Goal: Task Accomplishment & Management: Manage account settings

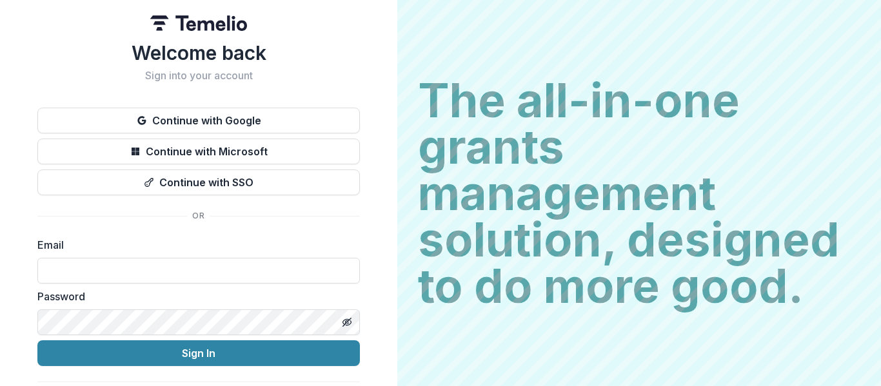
drag, startPoint x: 855, startPoint y: 159, endPoint x: 855, endPoint y: 186, distance: 27.1
click at [855, 186] on h2 "The all-in-one grants management solution, designed to do more good." at bounding box center [639, 193] width 443 height 232
click at [115, 274] on input at bounding box center [198, 271] width 323 height 26
type input "**********"
click at [37, 341] on button "Sign In" at bounding box center [198, 354] width 323 height 26
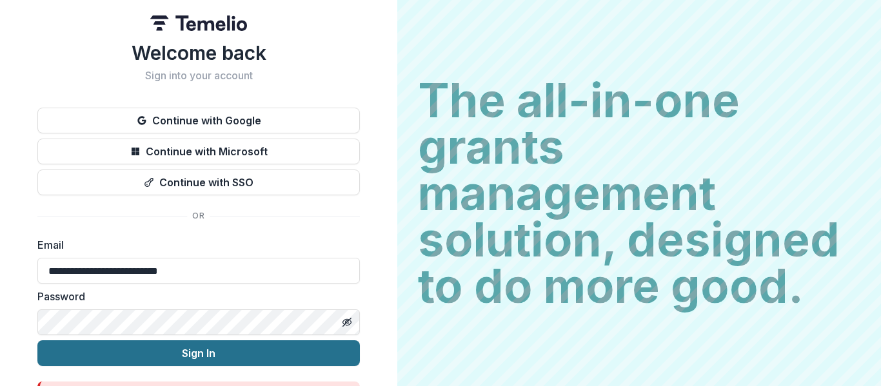
click at [194, 361] on button "Sign In" at bounding box center [198, 354] width 323 height 26
click at [194, 357] on button "Sign In" at bounding box center [198, 354] width 323 height 26
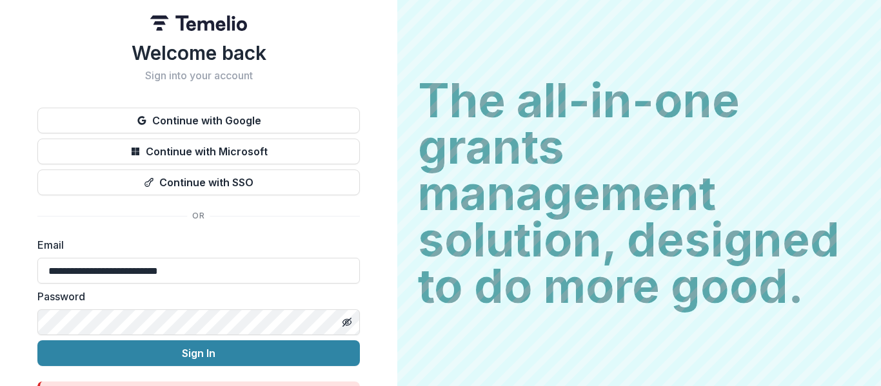
click at [37, 341] on button "Sign In" at bounding box center [198, 354] width 323 height 26
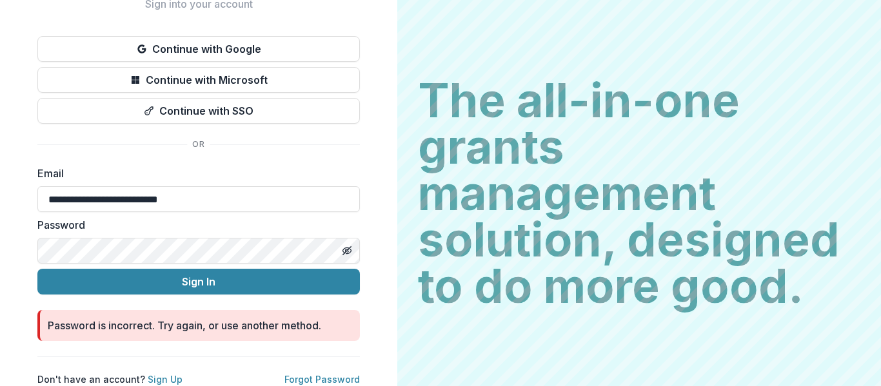
scroll to position [82, 0]
click at [332, 374] on link "Forgot Password" at bounding box center [321, 379] width 75 height 11
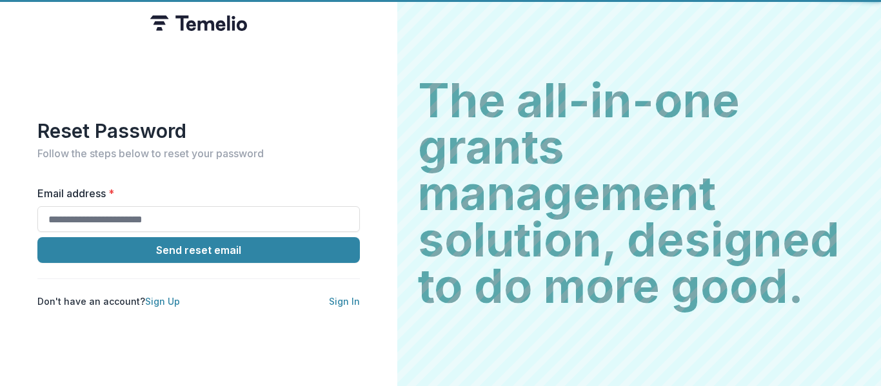
scroll to position [0, 0]
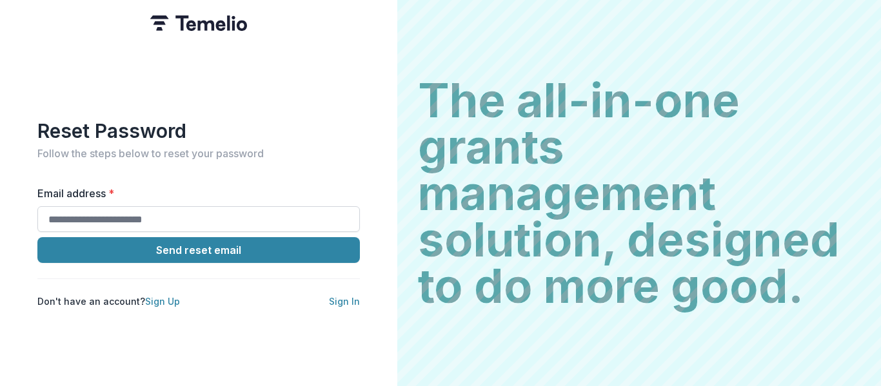
click at [121, 212] on input "Email address *" at bounding box center [198, 219] width 323 height 26
type input "**********"
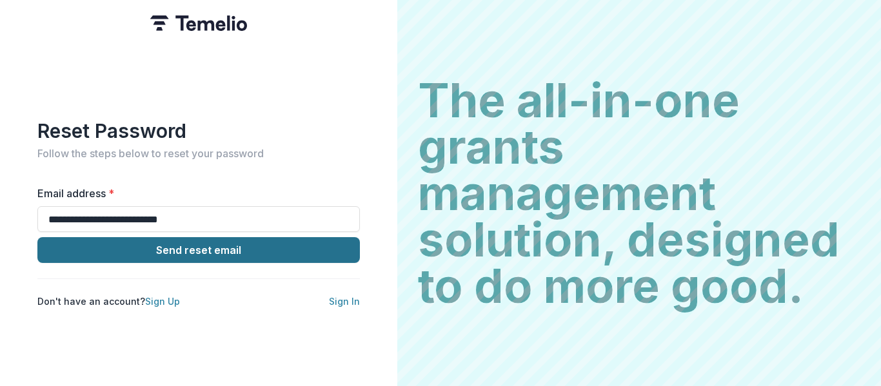
click at [175, 252] on button "Send reset email" at bounding box center [198, 250] width 323 height 26
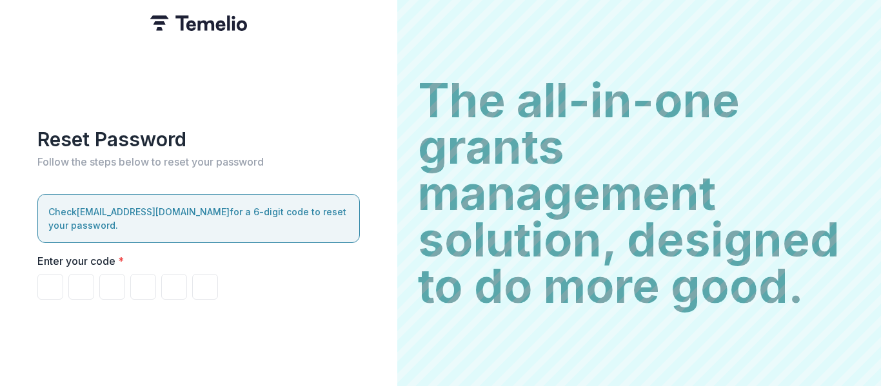
type input "*"
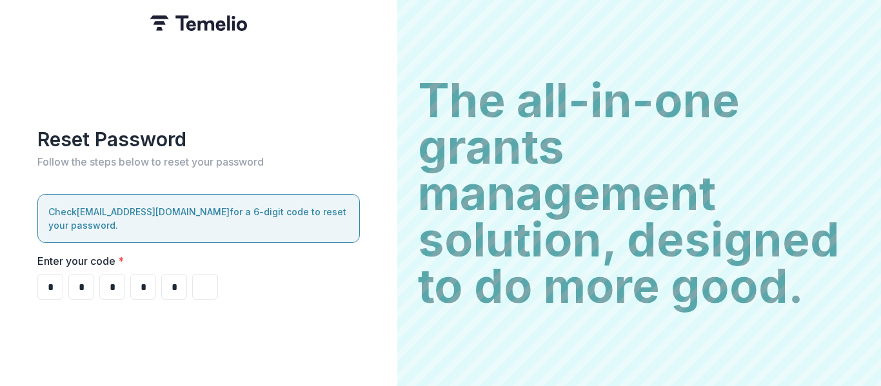
type input "*"
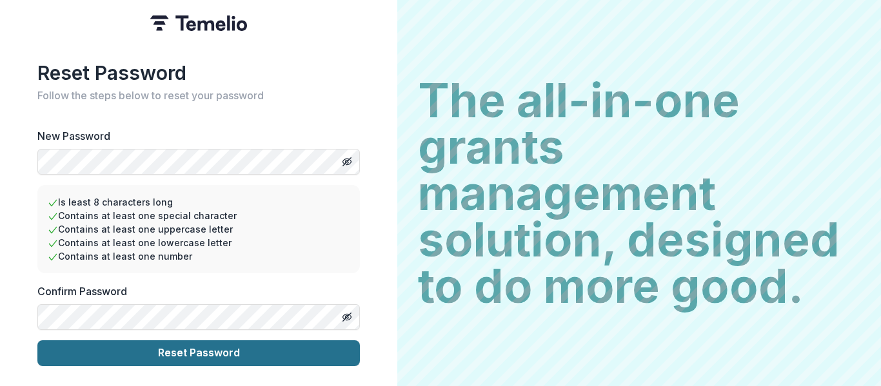
click at [212, 351] on button "Reset Password" at bounding box center [198, 354] width 323 height 26
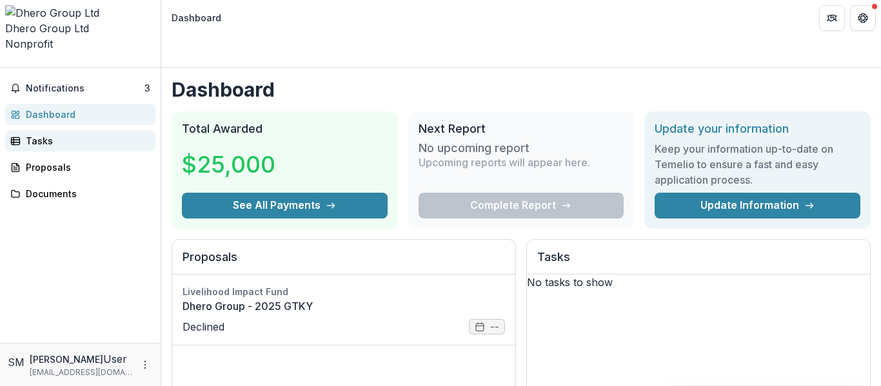
click at [97, 134] on div "Tasks" at bounding box center [85, 141] width 119 height 14
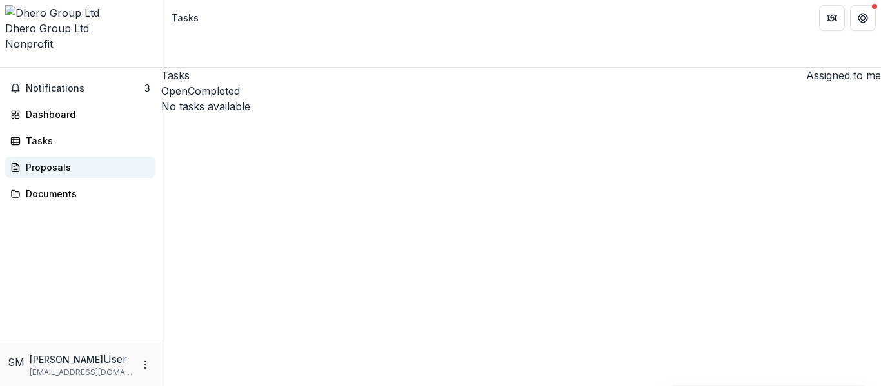
click at [83, 161] on div "Proposals" at bounding box center [85, 168] width 119 height 14
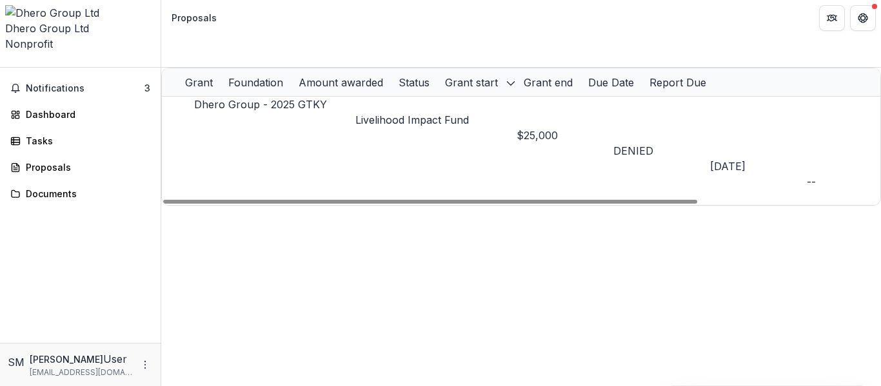
click at [444, 68] on div "Grant Foundation Amount awarded Status Grant start Grant end Due Date Report Du…" at bounding box center [521, 137] width 720 height 138
drag, startPoint x: 684, startPoint y: 99, endPoint x: 672, endPoint y: 108, distance: 14.9
click at [672, 200] on div at bounding box center [430, 202] width 534 height 4
click at [649, 145] on span "DENIED" at bounding box center [634, 151] width 40 height 13
click at [437, 75] on div "Status" at bounding box center [414, 82] width 46 height 15
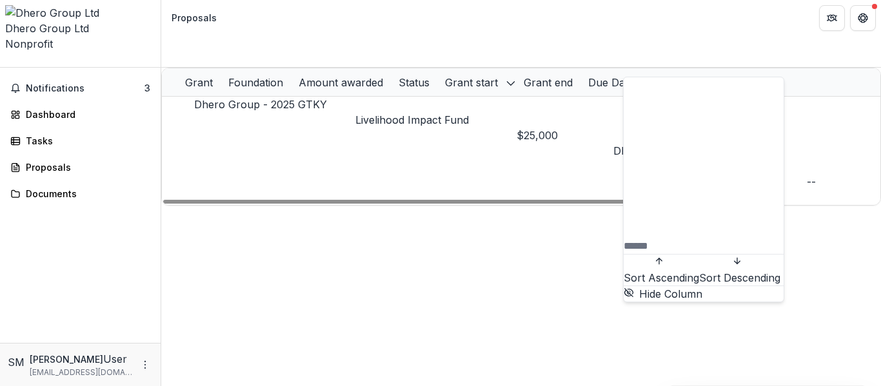
click at [565, 212] on div "Grant Foundation Amount awarded Status Grant start Grant end Due Date Report Du…" at bounding box center [521, 227] width 720 height 319
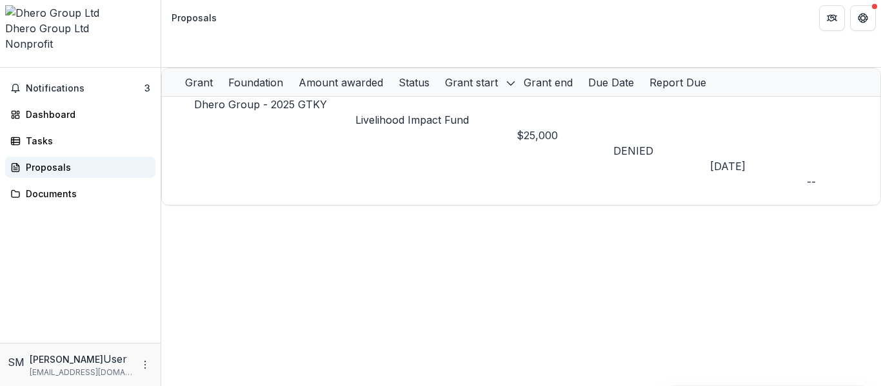
click at [52, 161] on div "Proposals" at bounding box center [85, 168] width 119 height 14
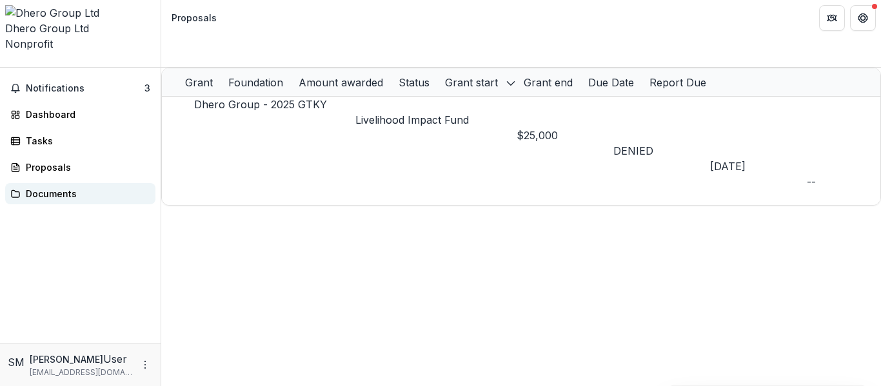
click at [49, 187] on div "Documents" at bounding box center [85, 194] width 119 height 14
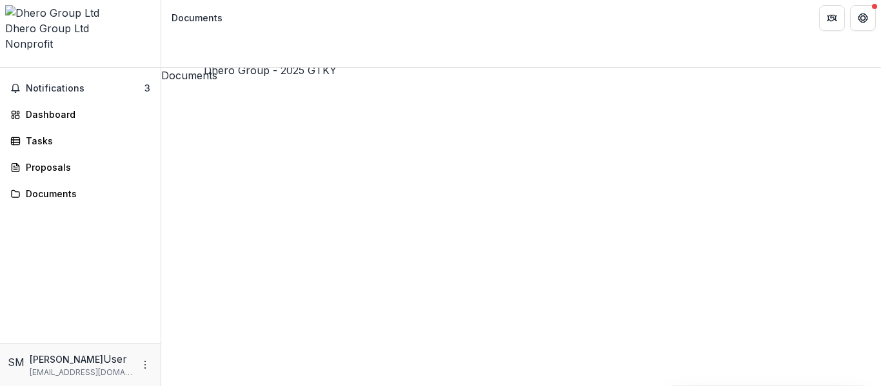
click at [52, 83] on span "Notifications" at bounding box center [85, 88] width 119 height 11
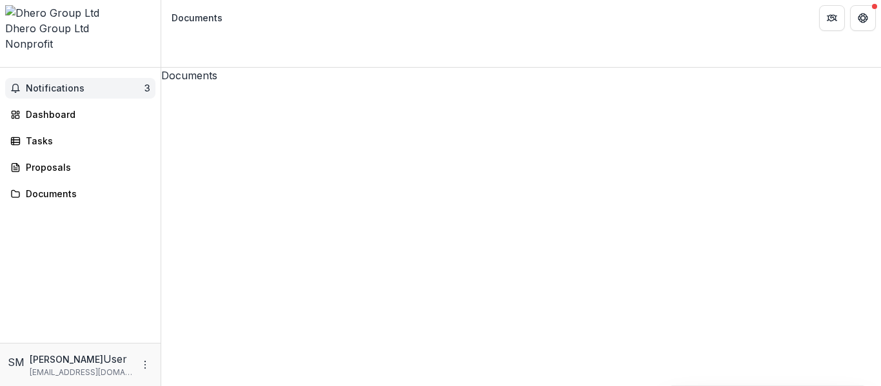
click at [52, 83] on span "Notifications" at bounding box center [85, 88] width 119 height 11
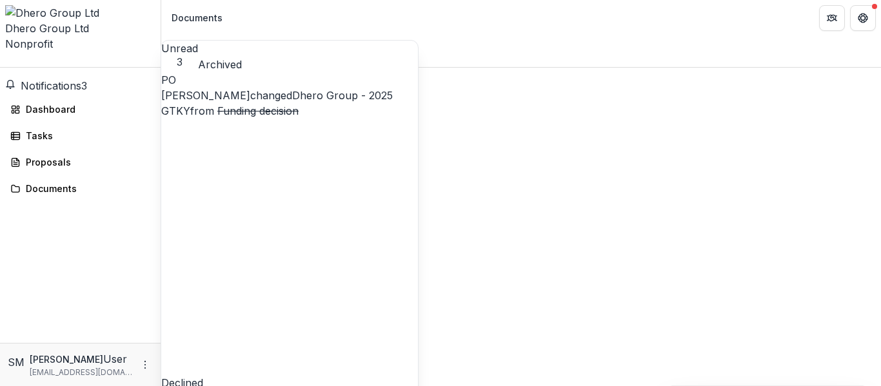
click at [294, 89] on link "Dhero Group - 2025 GTKY" at bounding box center [277, 103] width 232 height 28
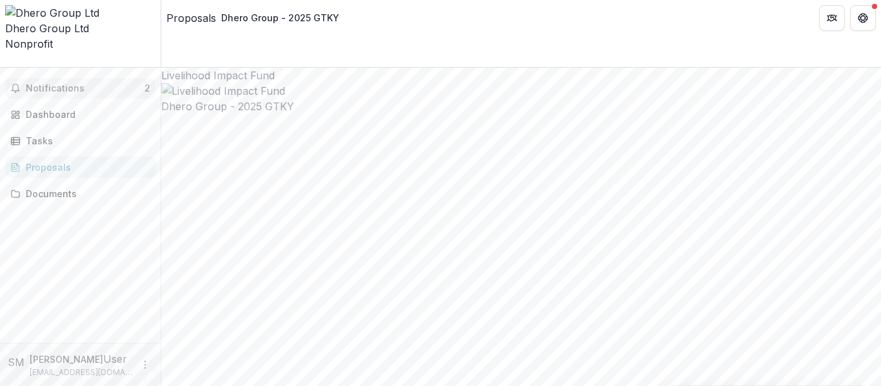
click at [56, 83] on span "Notifications" at bounding box center [85, 88] width 119 height 11
click at [68, 103] on div "Dashboard" at bounding box center [85, 110] width 119 height 14
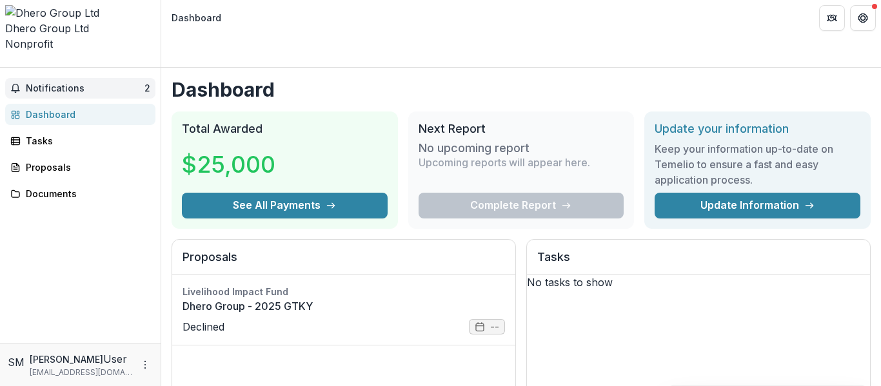
click at [79, 83] on span "Notifications" at bounding box center [85, 88] width 119 height 11
